Goal: Complete application form

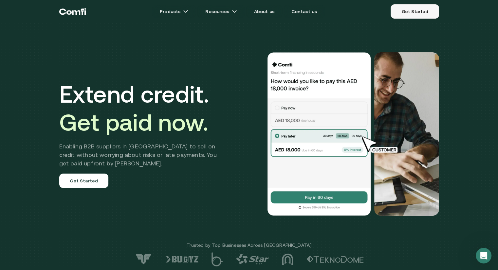
click at [419, 13] on link "Get Started" at bounding box center [414, 11] width 48 height 14
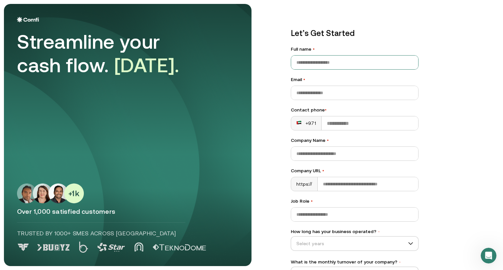
click at [345, 64] on input "Full name •" at bounding box center [354, 63] width 127 height 14
type input "********"
click at [338, 92] on input "Email •" at bounding box center [354, 93] width 127 height 14
type input "**********"
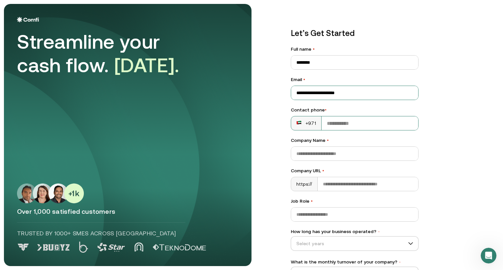
click at [342, 126] on input "Contact phone •" at bounding box center [369, 124] width 97 height 14
type input "**********"
click at [370, 152] on input "Company Name •" at bounding box center [354, 154] width 127 height 14
type input "**********"
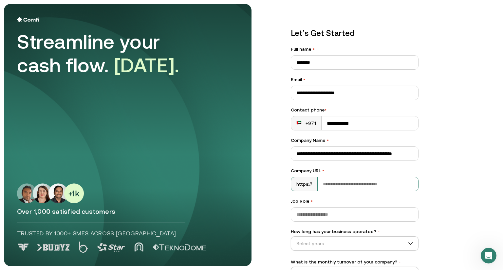
click at [368, 183] on input "Company URL •" at bounding box center [367, 184] width 100 height 14
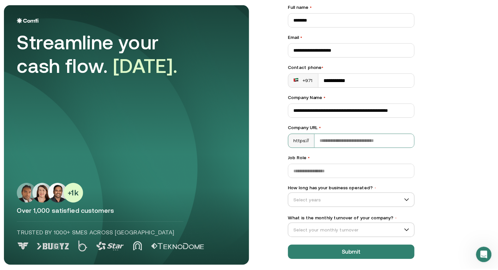
scroll to position [46, 0]
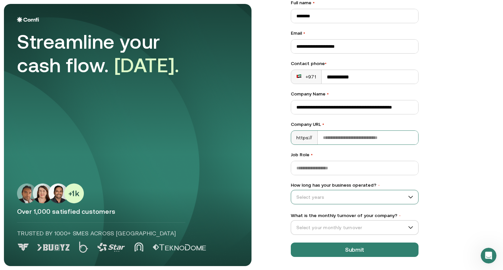
type input "**********"
click at [351, 165] on input "Job Role •" at bounding box center [354, 168] width 127 height 14
type input "*"
type input "**********"
click at [356, 199] on input "How long has your business operated? •" at bounding box center [351, 197] width 121 height 10
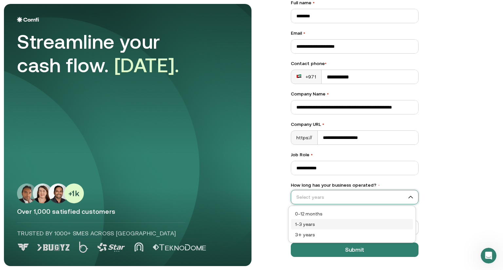
click at [344, 223] on div "1–3 years" at bounding box center [352, 224] width 114 height 7
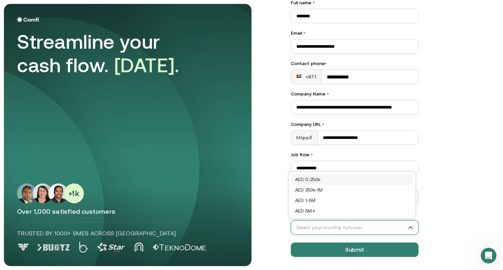
click at [381, 230] on input "What is the monthly turnover of your company? •" at bounding box center [351, 228] width 121 height 10
click at [348, 201] on div "AED 1-5M" at bounding box center [352, 200] width 114 height 7
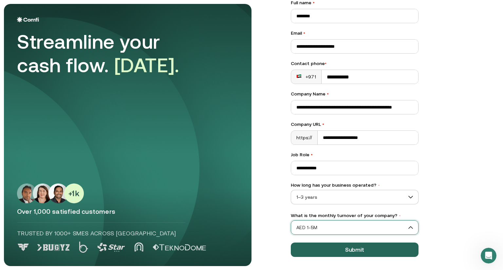
click at [360, 250] on button "Submit" at bounding box center [355, 250] width 128 height 14
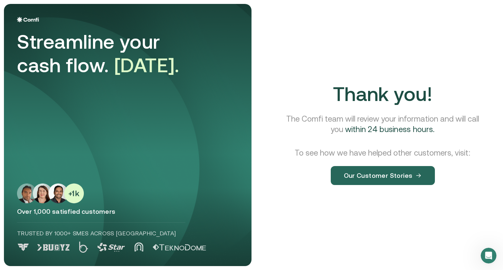
click at [404, 180] on button "Our Customer Stories" at bounding box center [383, 175] width 104 height 19
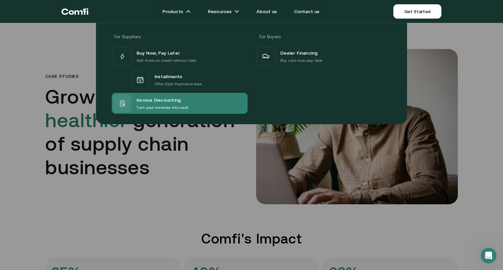
click at [197, 100] on div "Invoice Discounting Turn your invoices into cash" at bounding box center [180, 103] width 136 height 21
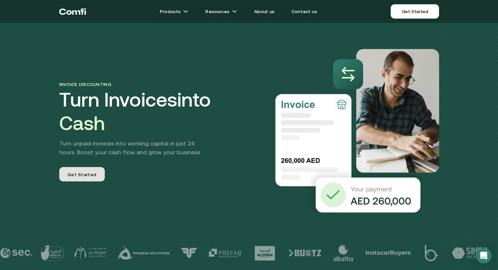
click at [96, 176] on span "Get Started" at bounding box center [81, 176] width 29 height 9
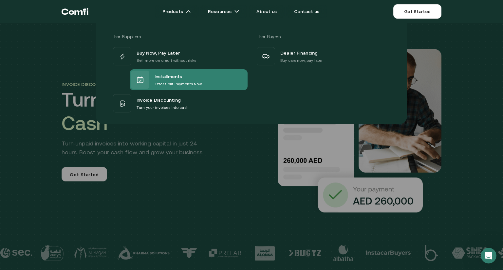
click at [195, 78] on div "Installments" at bounding box center [177, 76] width 47 height 9
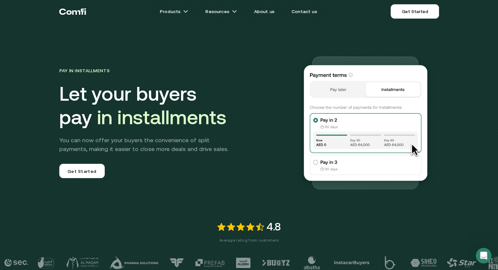
click at [319, 162] on img at bounding box center [365, 122] width 147 height 147
click at [319, 163] on img at bounding box center [365, 122] width 147 height 147
click at [317, 121] on img at bounding box center [365, 122] width 147 height 147
click at [340, 91] on img at bounding box center [365, 122] width 147 height 147
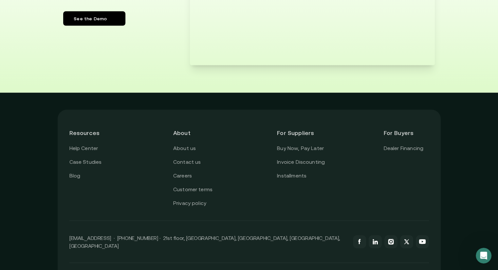
scroll to position [1244, 0]
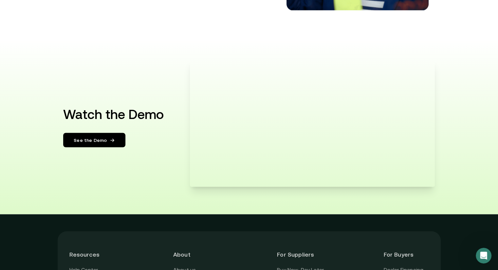
click at [109, 144] on link "See the Demo" at bounding box center [94, 140] width 62 height 14
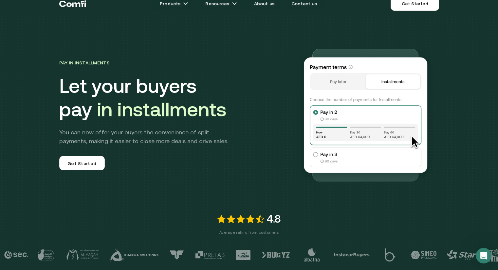
scroll to position [0, 0]
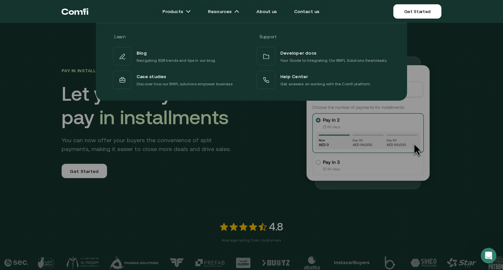
click at [471, 68] on div "Learn Support Blog Navigating B2B trends and tips in our blog Developer docs Yo…" at bounding box center [251, 59] width 503 height 83
